Goal: Information Seeking & Learning: Learn about a topic

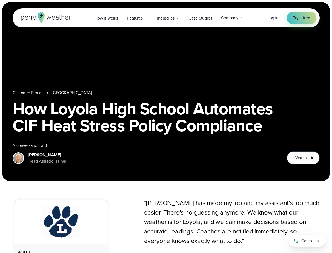
click at [166, 126] on h1 "How Loyola High School Automates CIF Heat Stress Policy Compliance" at bounding box center [166, 117] width 307 height 34
click at [166, 18] on span "Industries" at bounding box center [165, 18] width 17 height 6
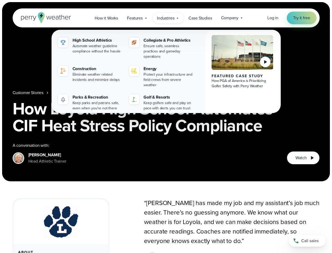
click at [166, 92] on nav "Customer Stories [GEOGRAPHIC_DATA]" at bounding box center [166, 92] width 307 height 6
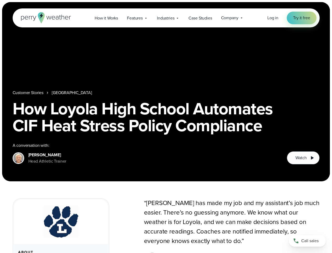
click at [69, 93] on link "[GEOGRAPHIC_DATA]" at bounding box center [72, 92] width 40 height 6
click at [303, 158] on span "Watch" at bounding box center [301, 157] width 11 height 6
